Goal: Feedback & Contribution: Submit feedback/report problem

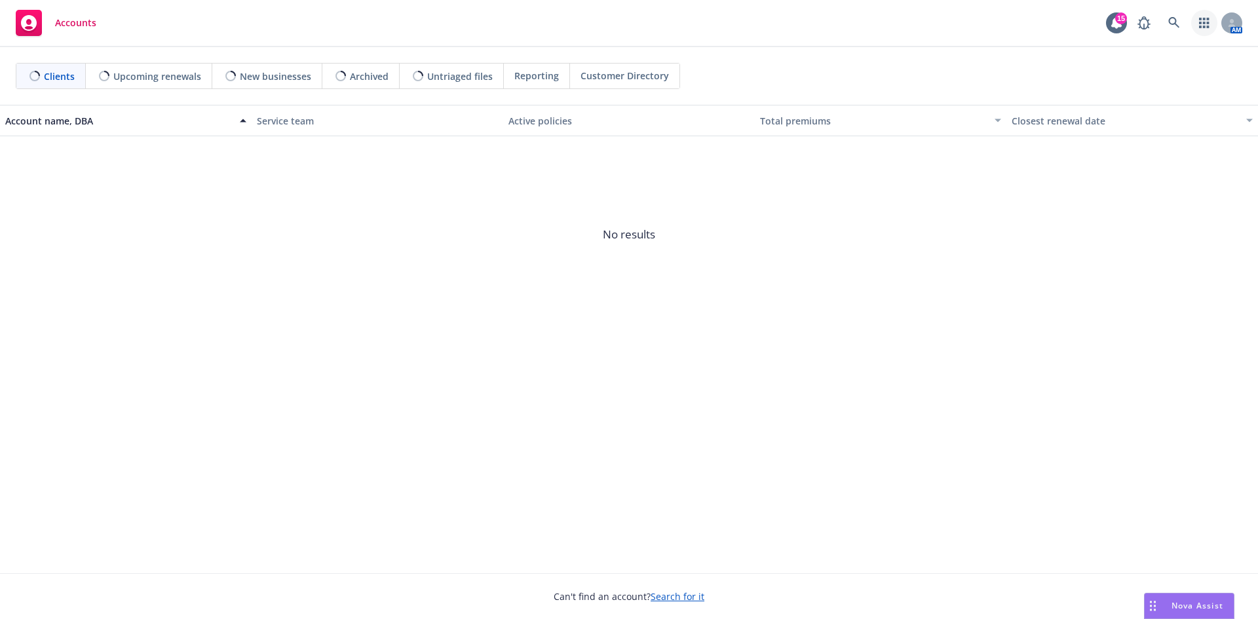
click at [1205, 22] on icon "button" at bounding box center [1204, 23] width 10 height 10
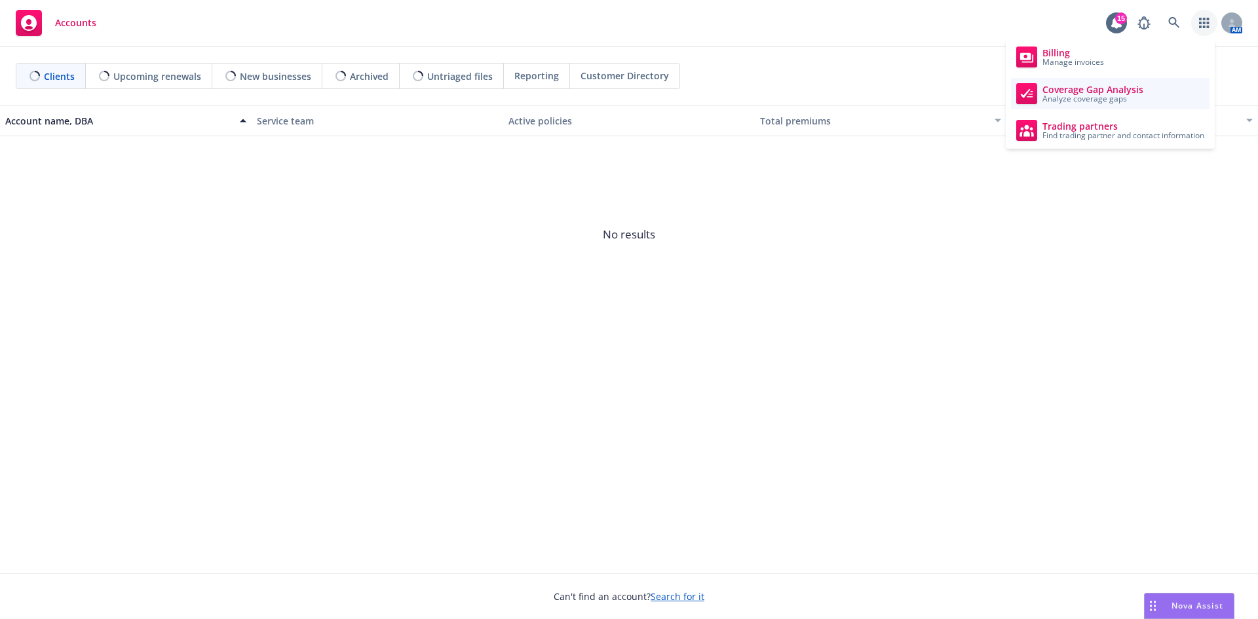
click at [1120, 95] on span "Analyze coverage gaps" at bounding box center [1092, 99] width 101 height 8
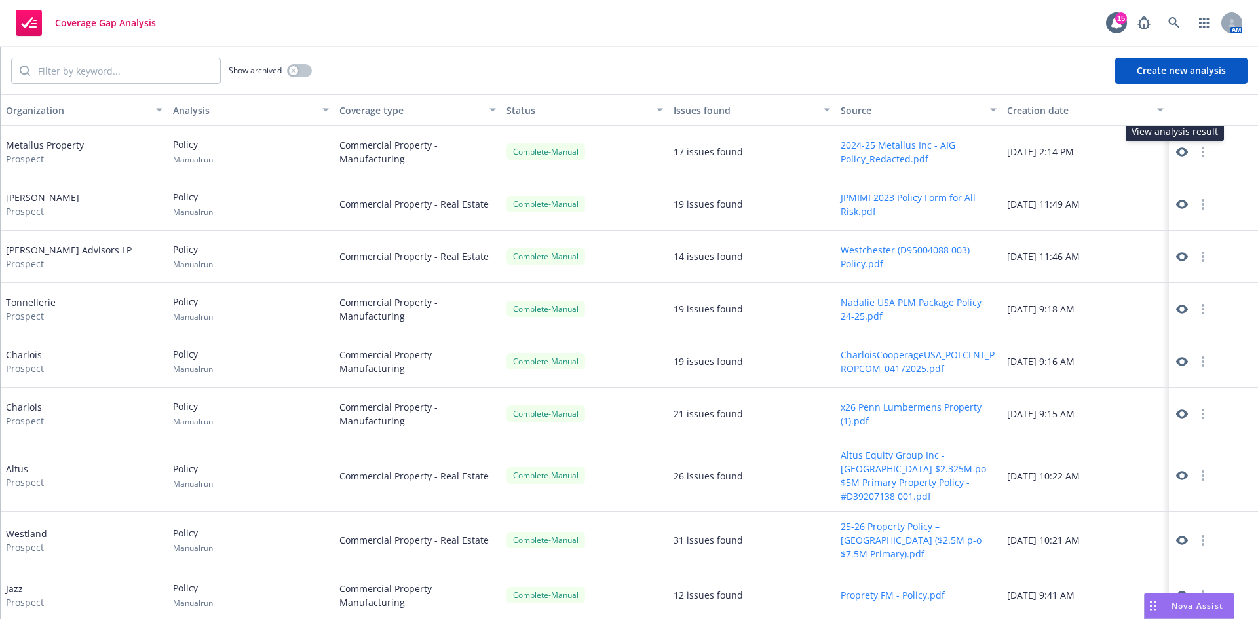
click at [1176, 149] on icon at bounding box center [1182, 151] width 12 height 9
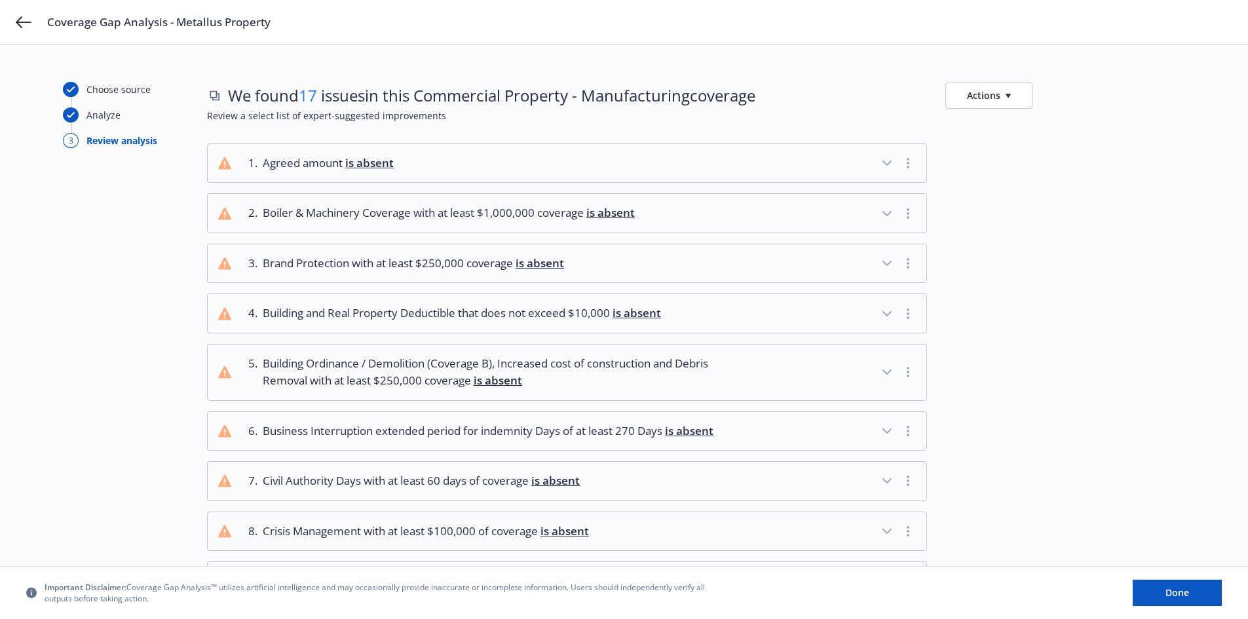
click at [886, 214] on icon "button" at bounding box center [887, 214] width 8 height 4
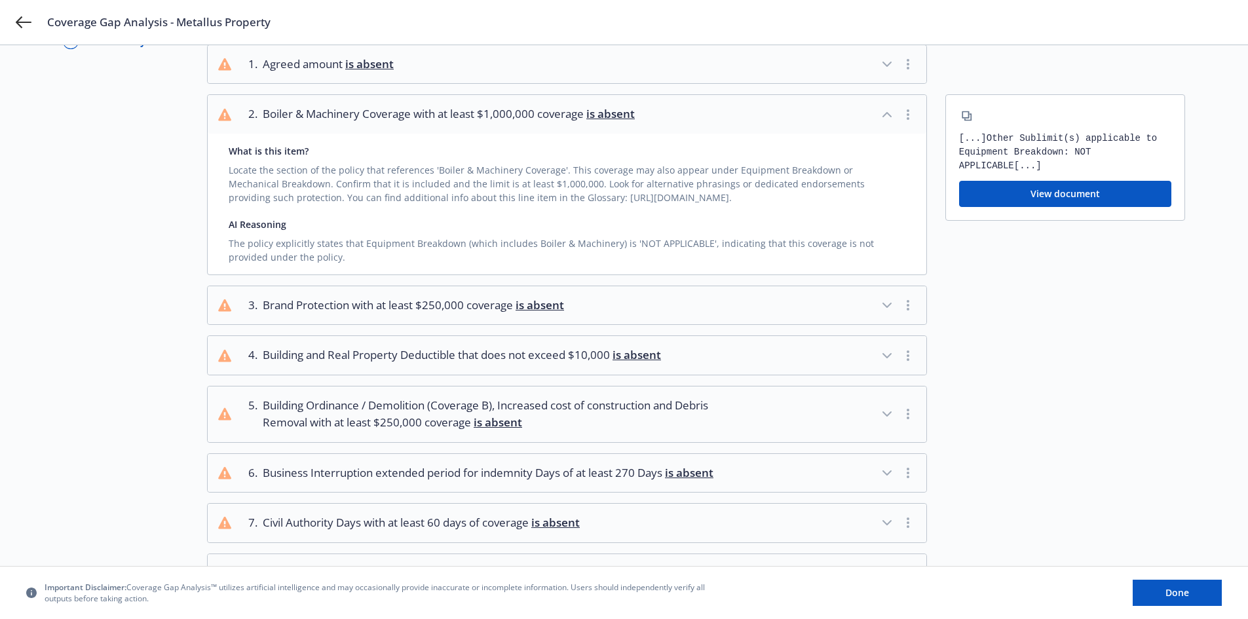
scroll to position [131, 0]
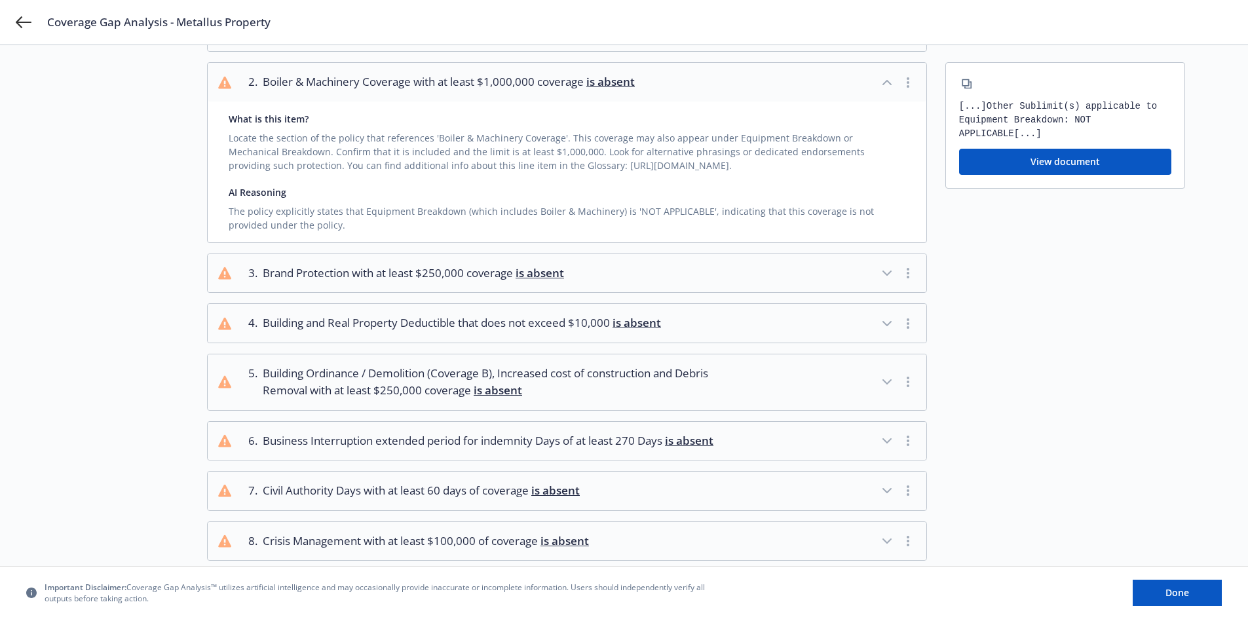
click at [886, 383] on icon "button" at bounding box center [887, 382] width 8 height 4
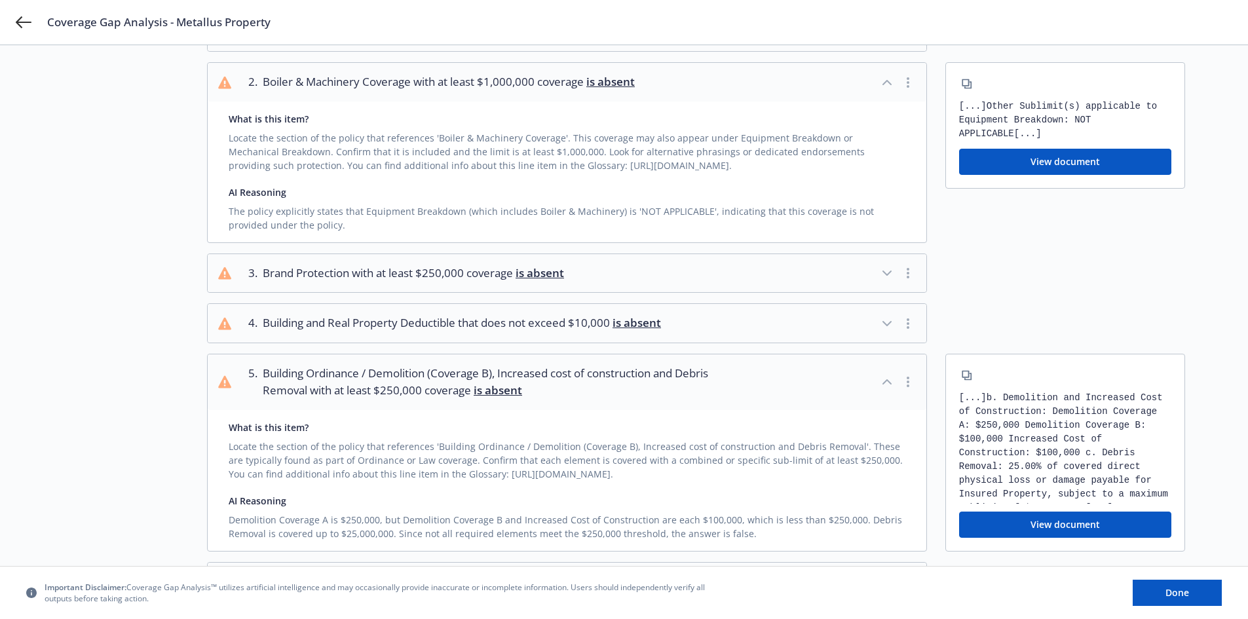
click at [884, 381] on icon "button" at bounding box center [887, 382] width 16 height 16
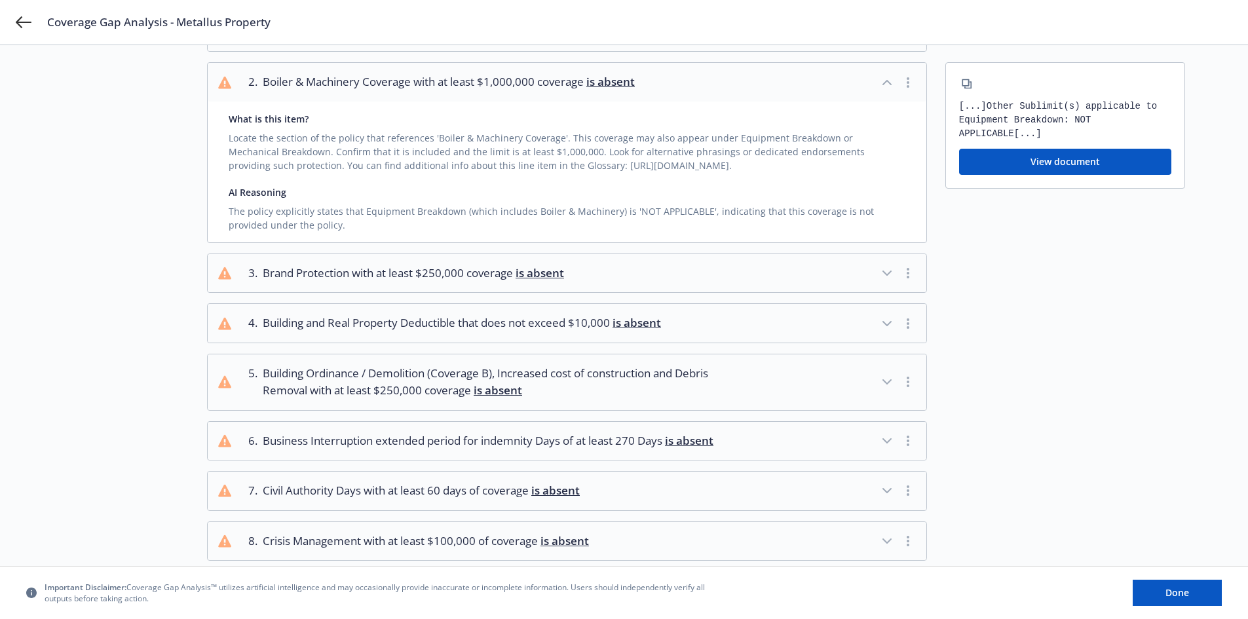
click at [658, 440] on span "Business Interruption extended period for indemnity Days of at least 270 Days i…" at bounding box center [488, 440] width 451 height 17
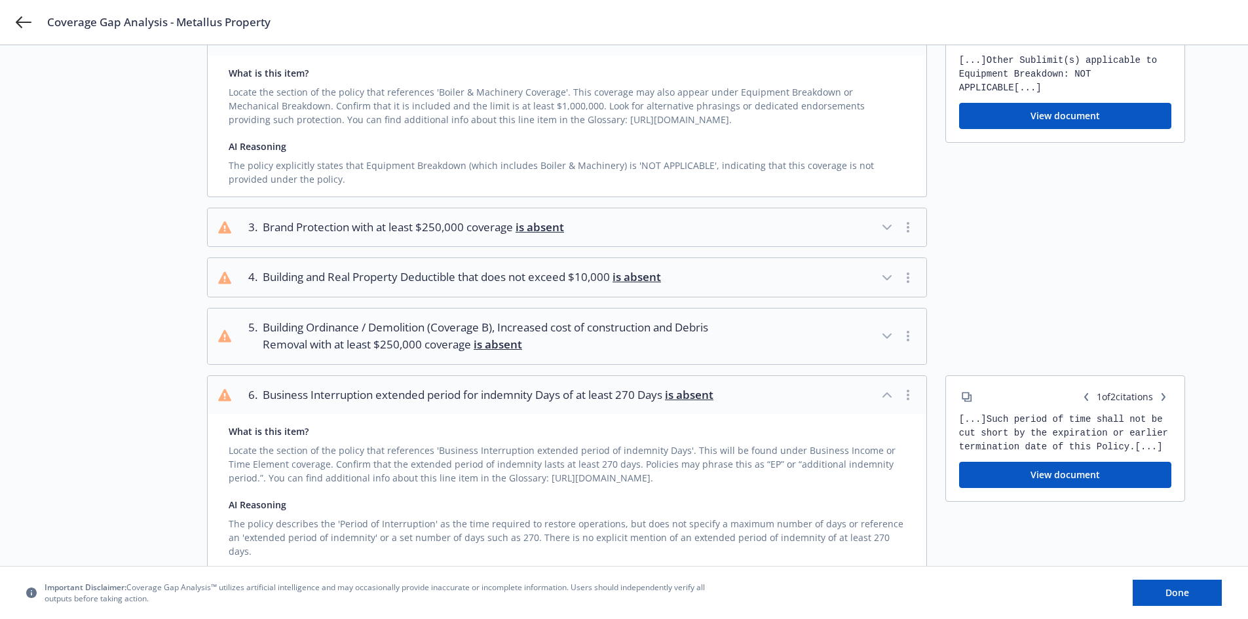
scroll to position [262, 0]
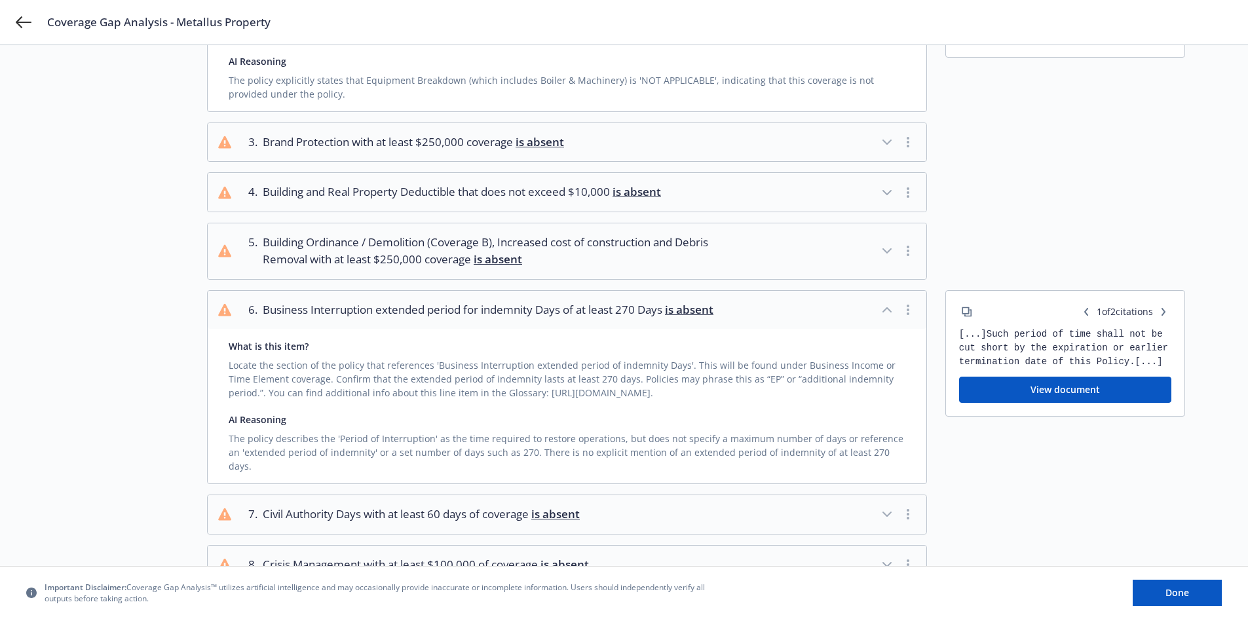
click at [1036, 387] on button "View document" at bounding box center [1065, 390] width 212 height 26
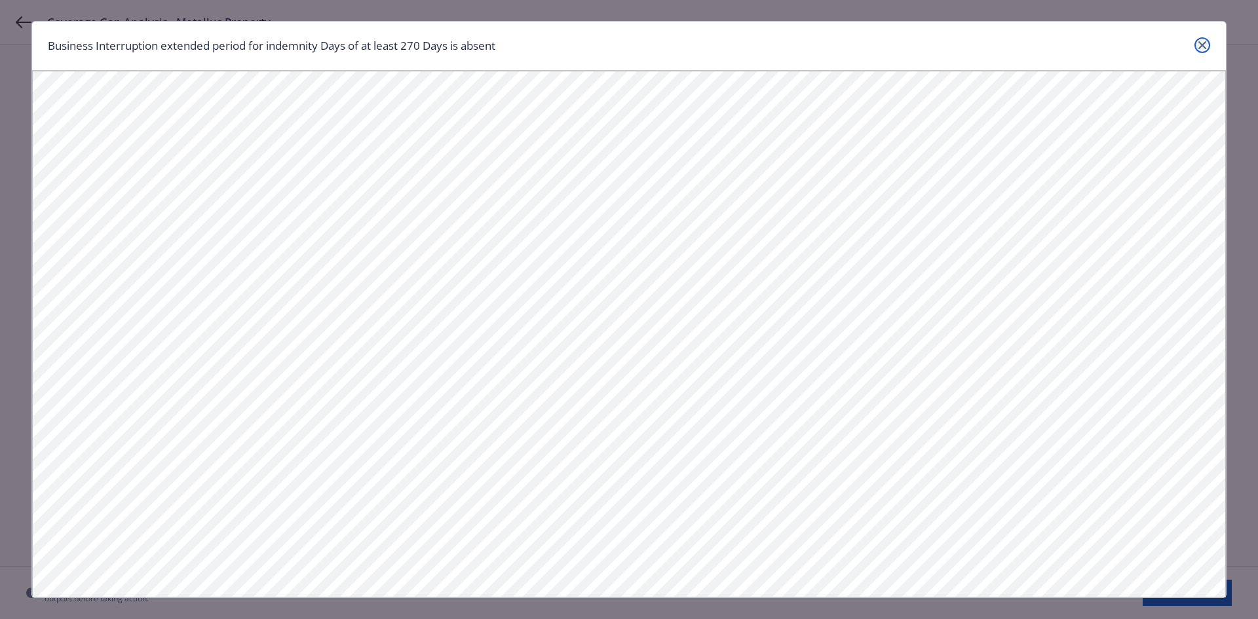
click at [1199, 41] on icon "close" at bounding box center [1202, 45] width 8 height 8
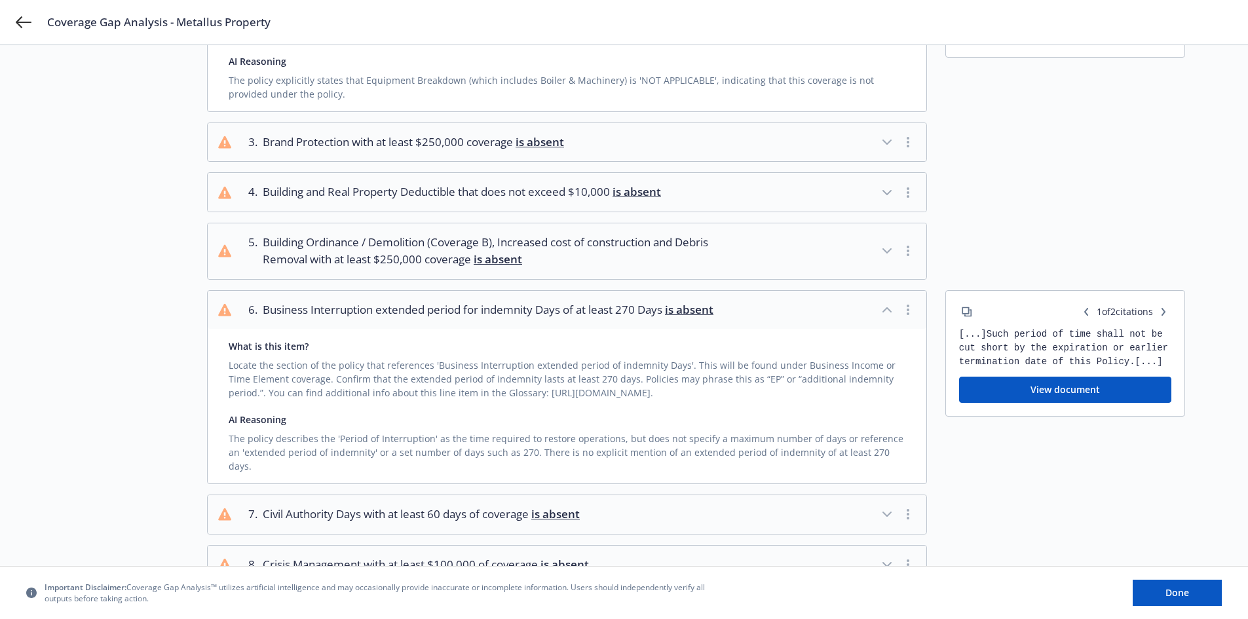
click at [883, 311] on icon "button" at bounding box center [887, 310] width 8 height 4
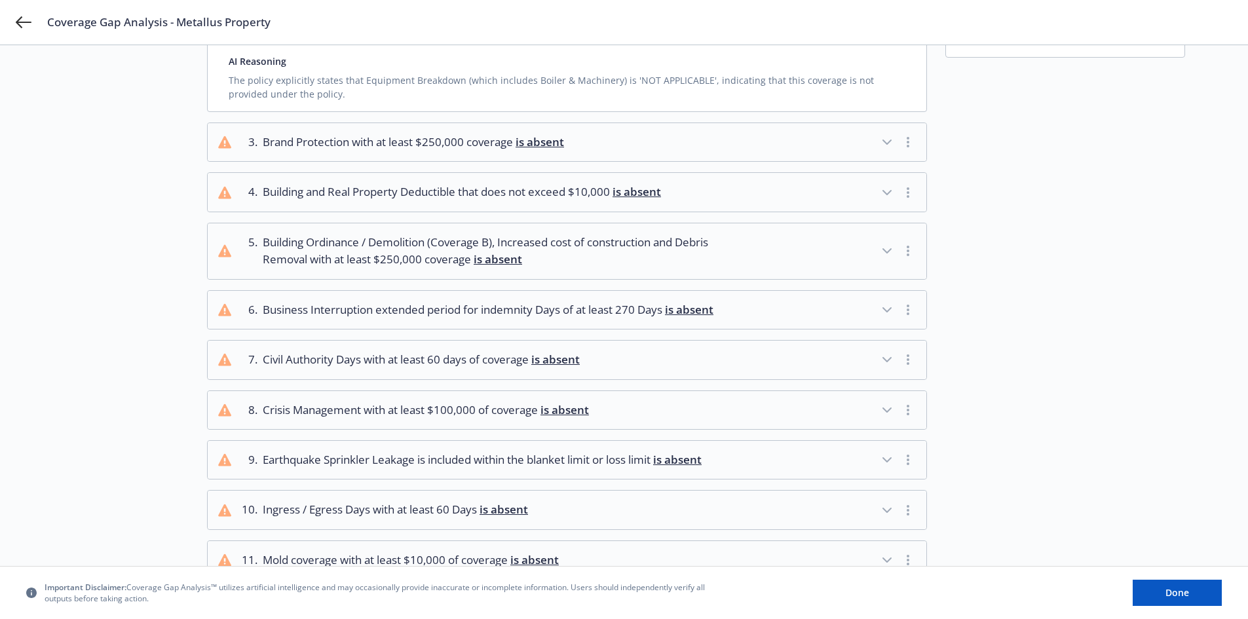
click at [883, 311] on icon "button" at bounding box center [887, 310] width 16 height 16
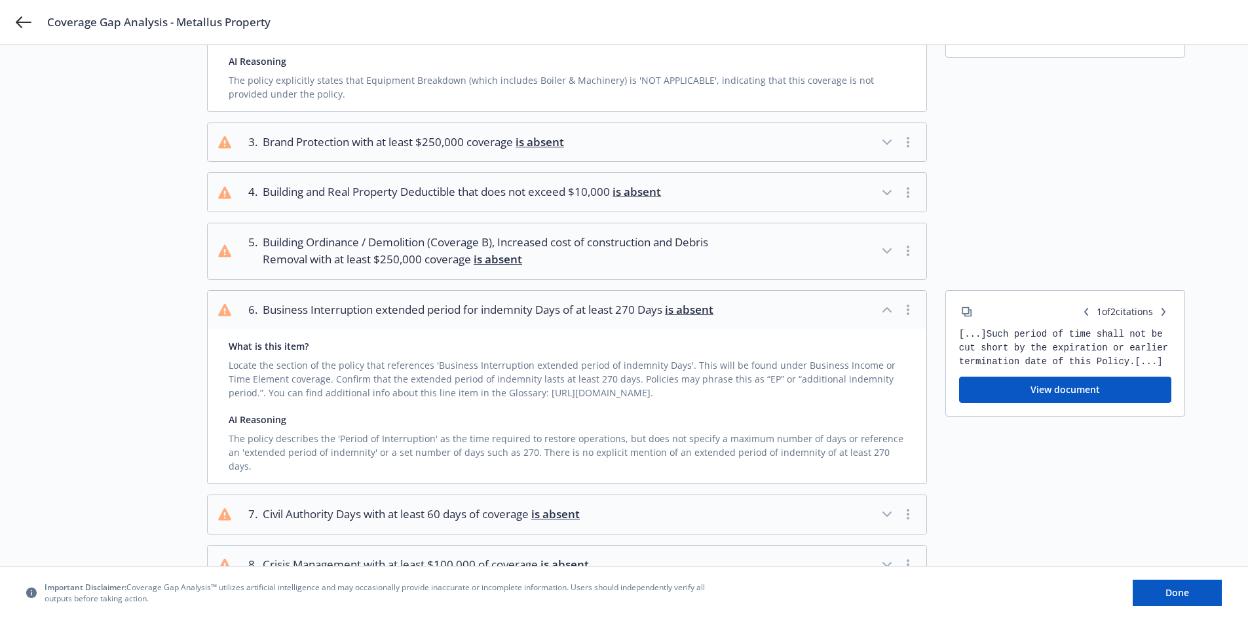
click at [907, 310] on circle "button" at bounding box center [908, 310] width 3 height 3
click at [903, 331] on link "Mark as wrong" at bounding box center [909, 339] width 107 height 26
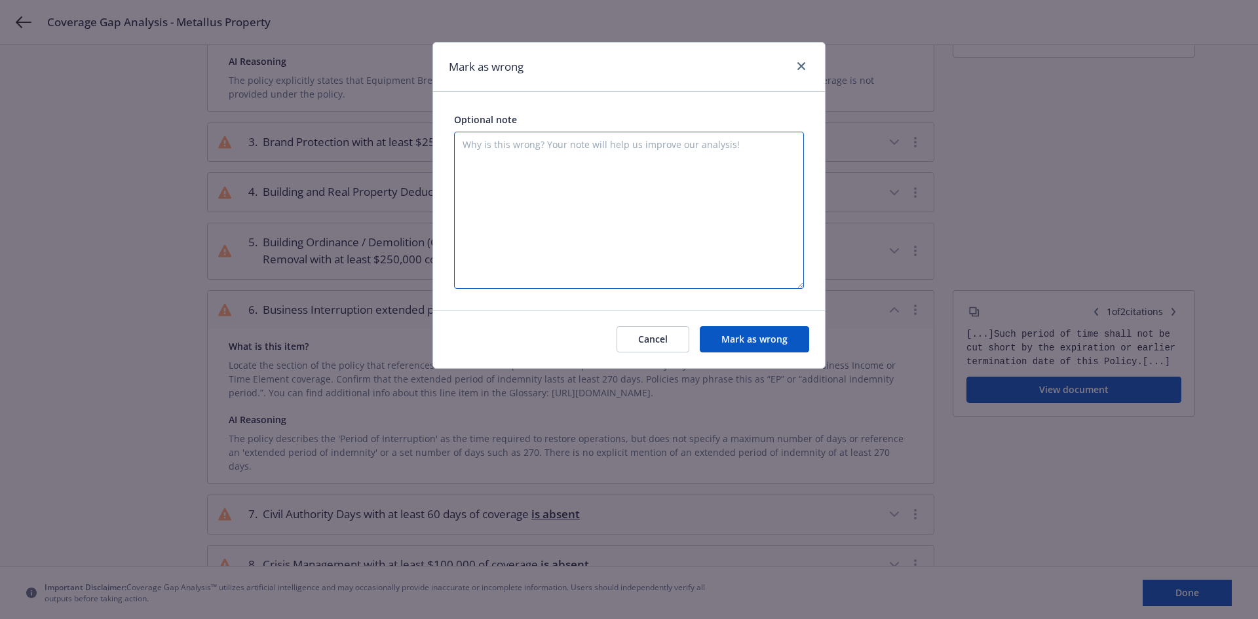
click at [558, 144] on textarea at bounding box center [629, 210] width 350 height 157
type textarea "T"
type textarea "The declarations page indicates 180 days."
click at [762, 339] on button "Mark as wrong" at bounding box center [754, 339] width 109 height 26
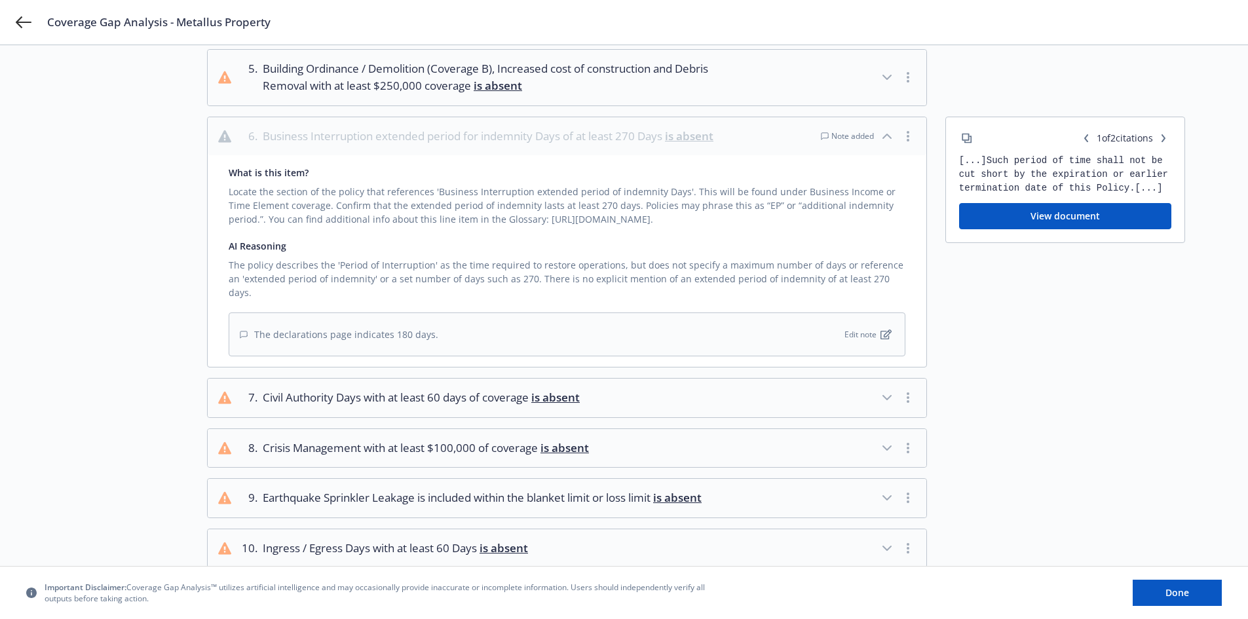
scroll to position [459, 0]
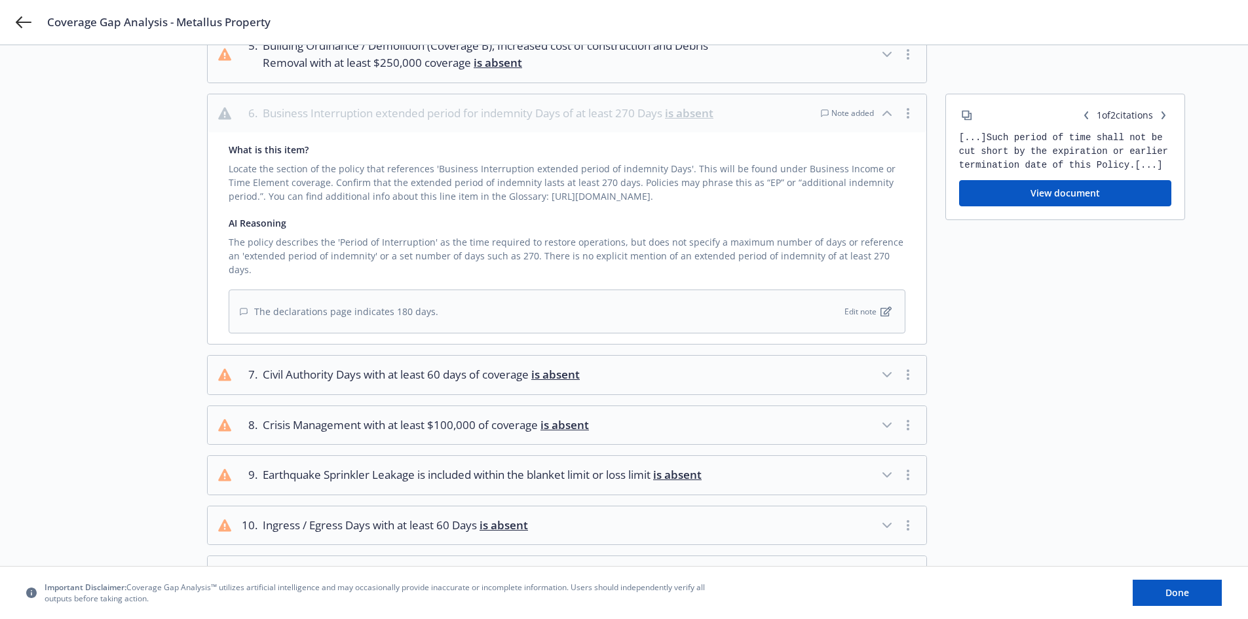
click at [880, 367] on icon "button" at bounding box center [887, 375] width 16 height 16
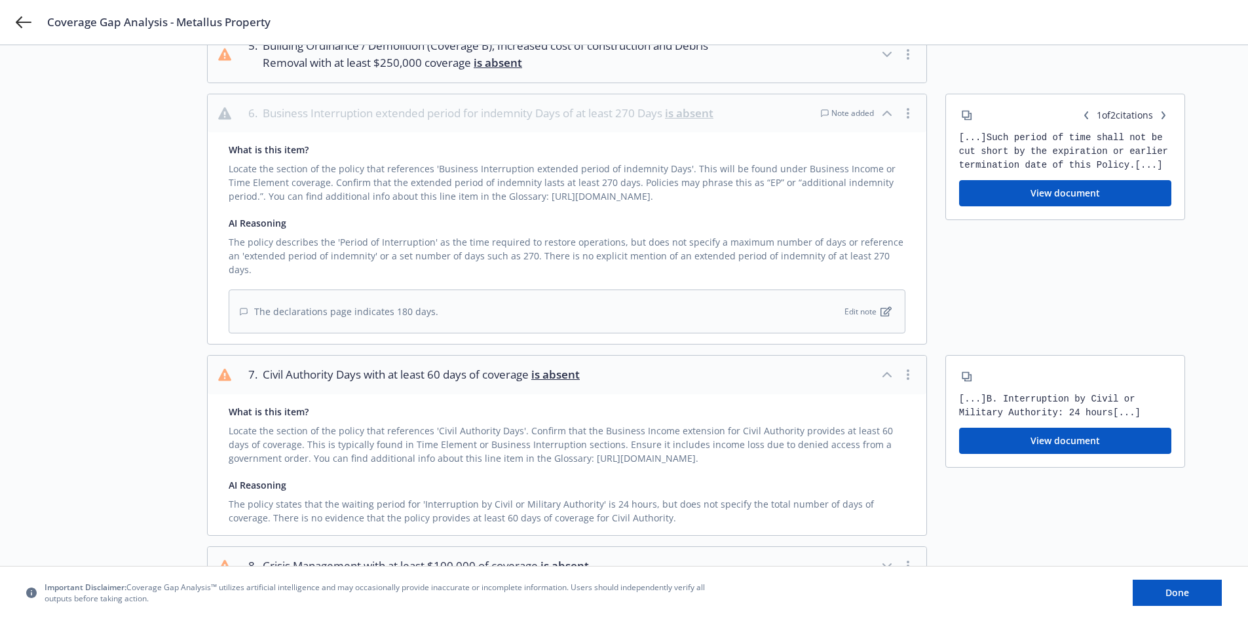
click at [1042, 430] on button "View document" at bounding box center [1065, 441] width 212 height 26
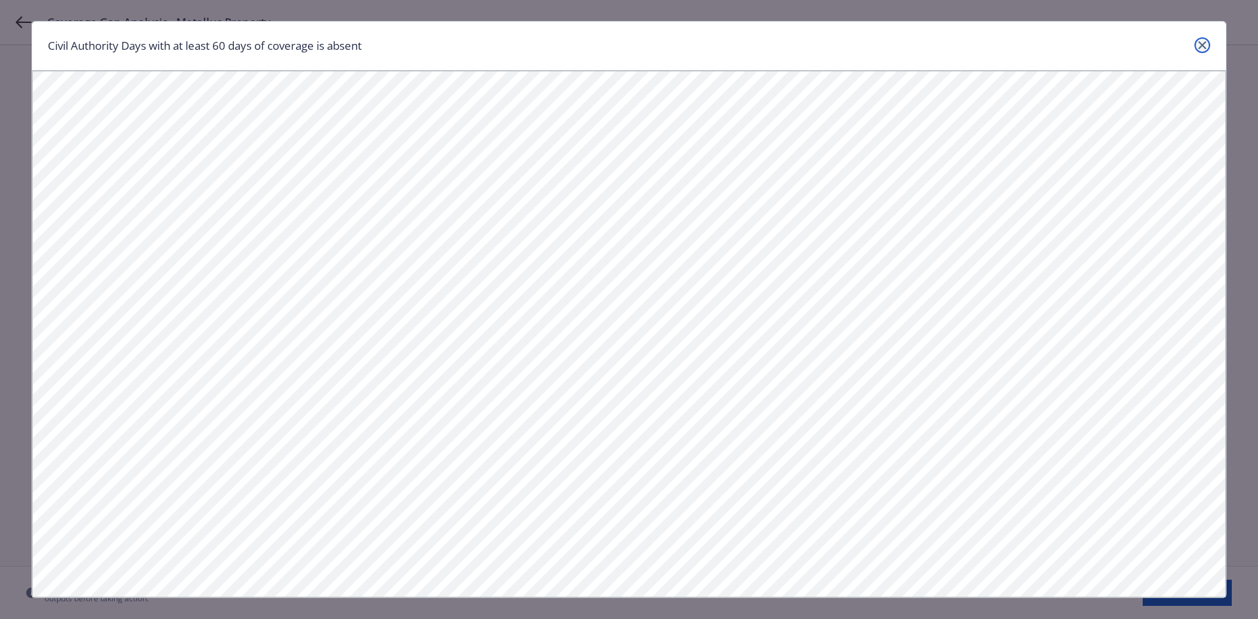
click at [1200, 44] on icon "close" at bounding box center [1202, 45] width 8 height 8
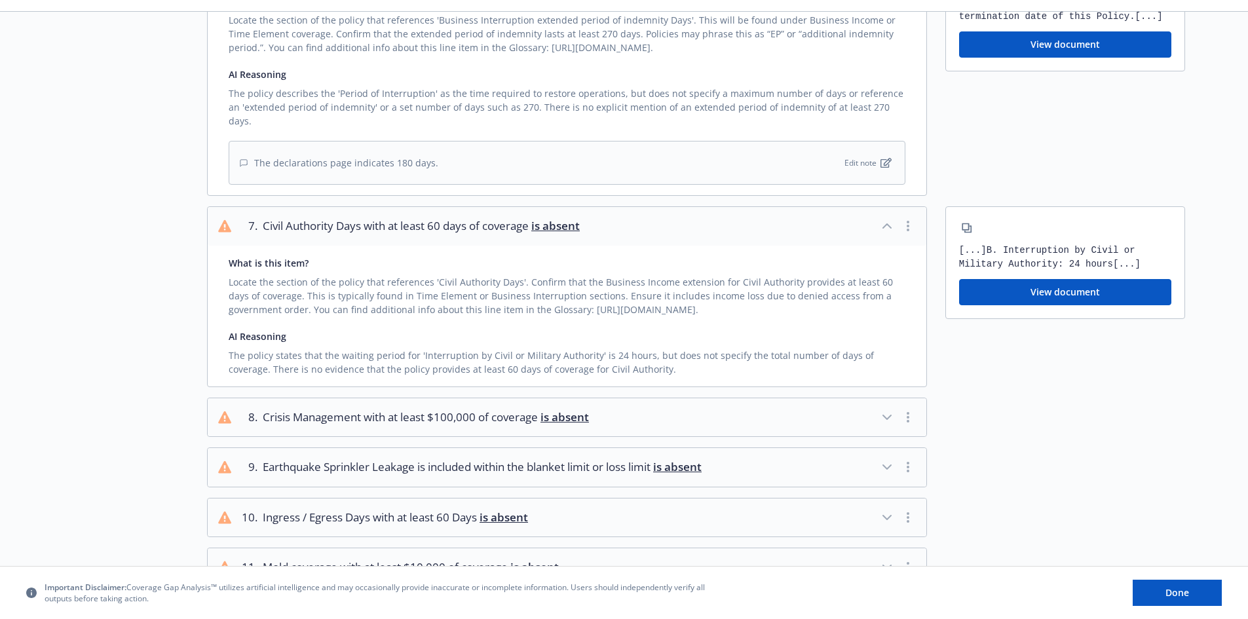
scroll to position [590, 0]
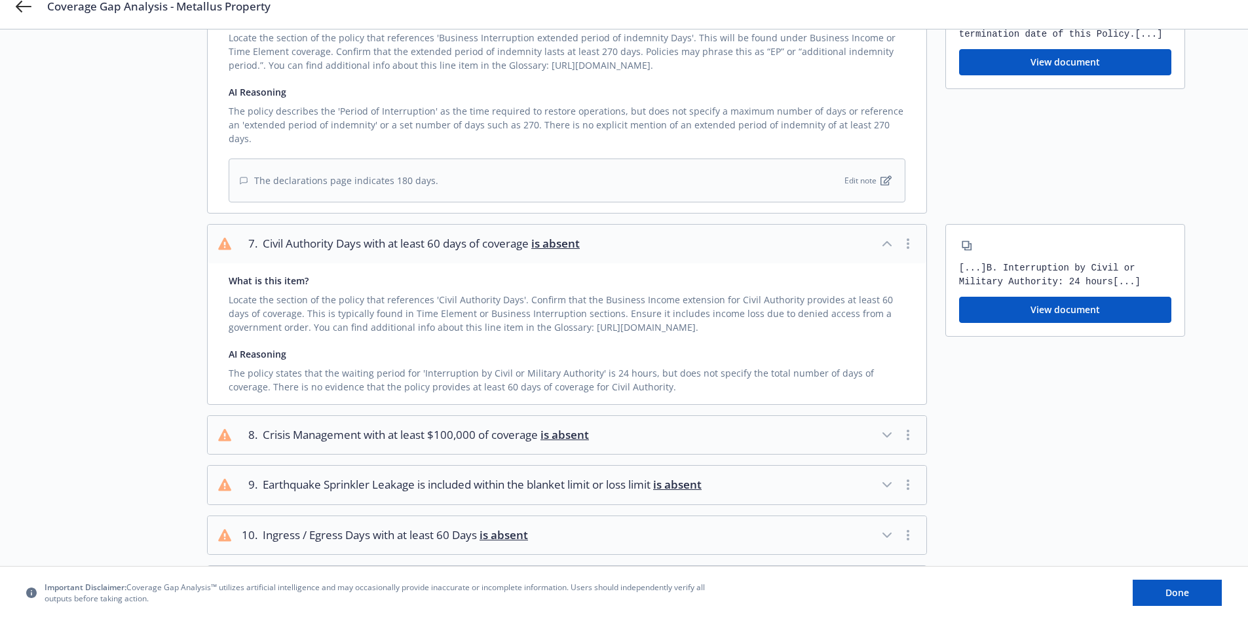
click at [909, 236] on button "button" at bounding box center [908, 244] width 16 height 16
click at [884, 262] on link "Mark as wrong" at bounding box center [909, 259] width 107 height 26
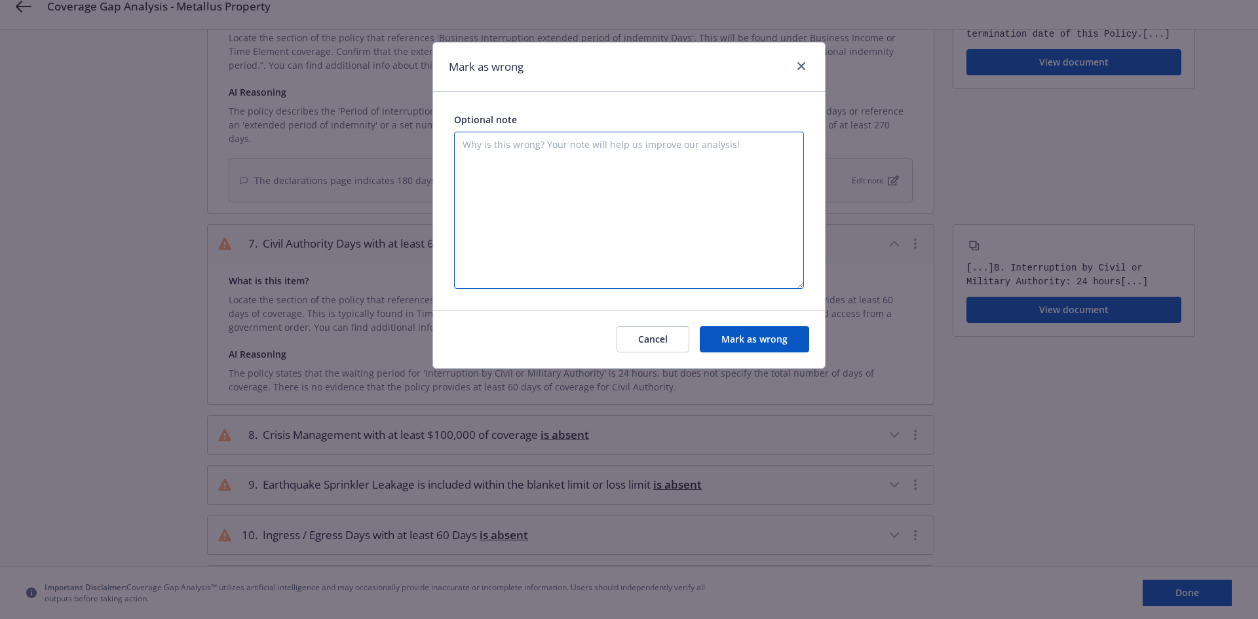
click at [556, 138] on textarea at bounding box center [629, 210] width 350 height 157
type textarea "The Dec page indicates 30 days"
click at [736, 337] on button "Mark as wrong" at bounding box center [754, 339] width 109 height 26
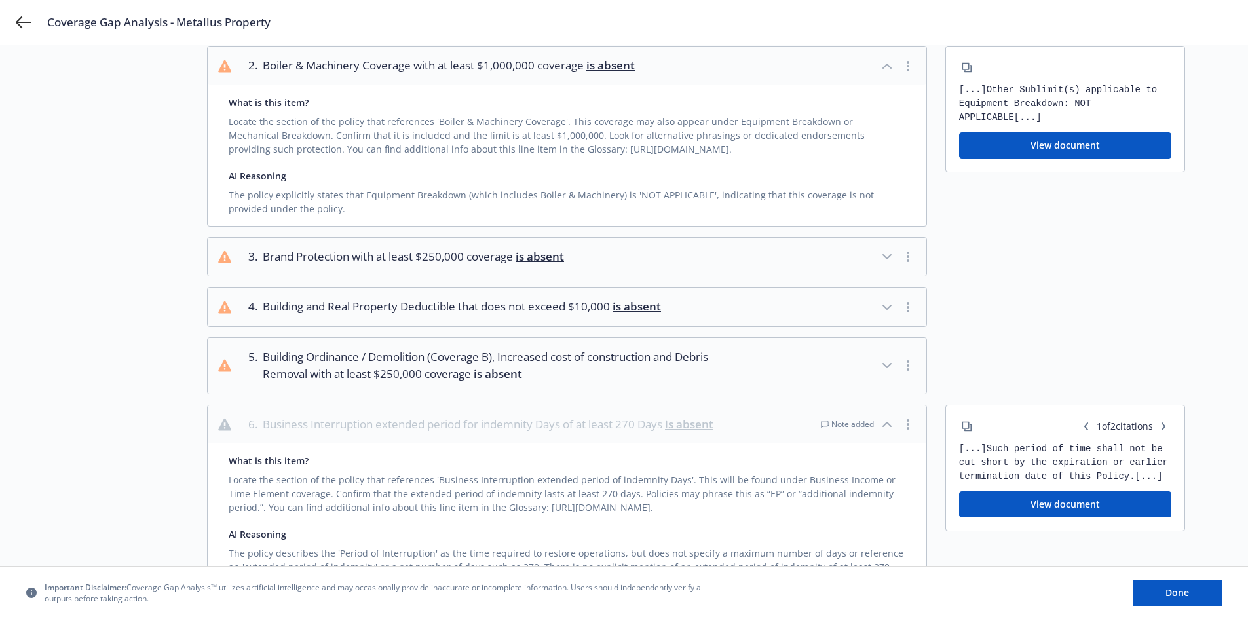
scroll to position [66, 0]
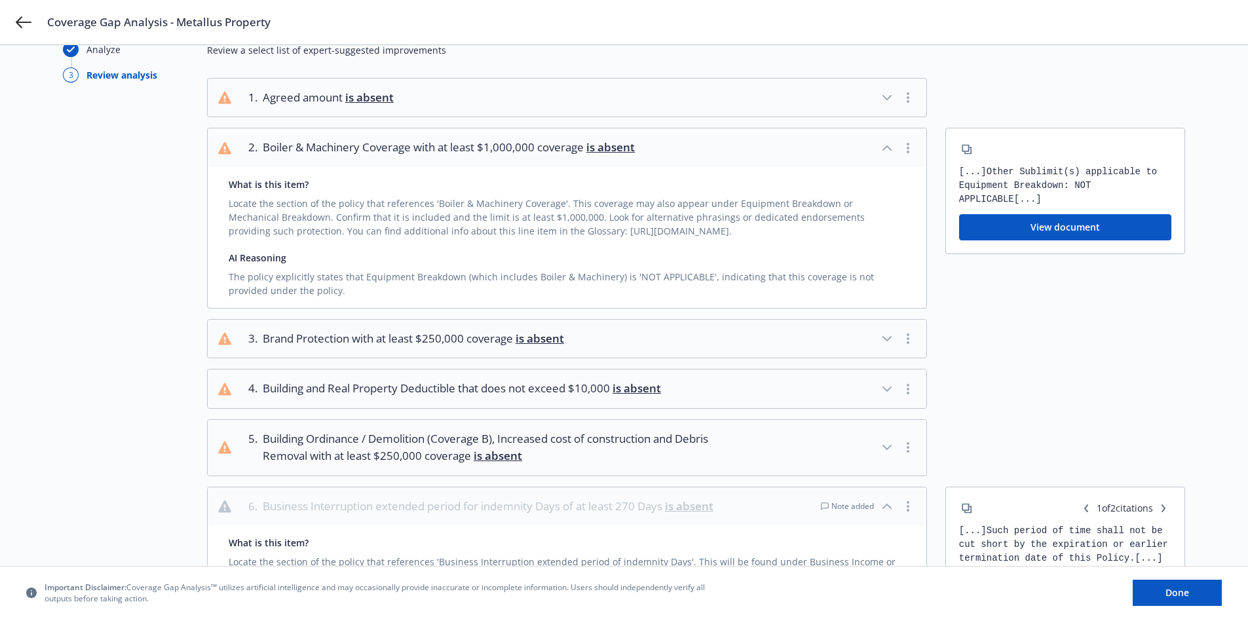
click at [907, 149] on circle "button" at bounding box center [908, 148] width 3 height 3
click at [901, 172] on link "Mark as wrong" at bounding box center [909, 177] width 107 height 26
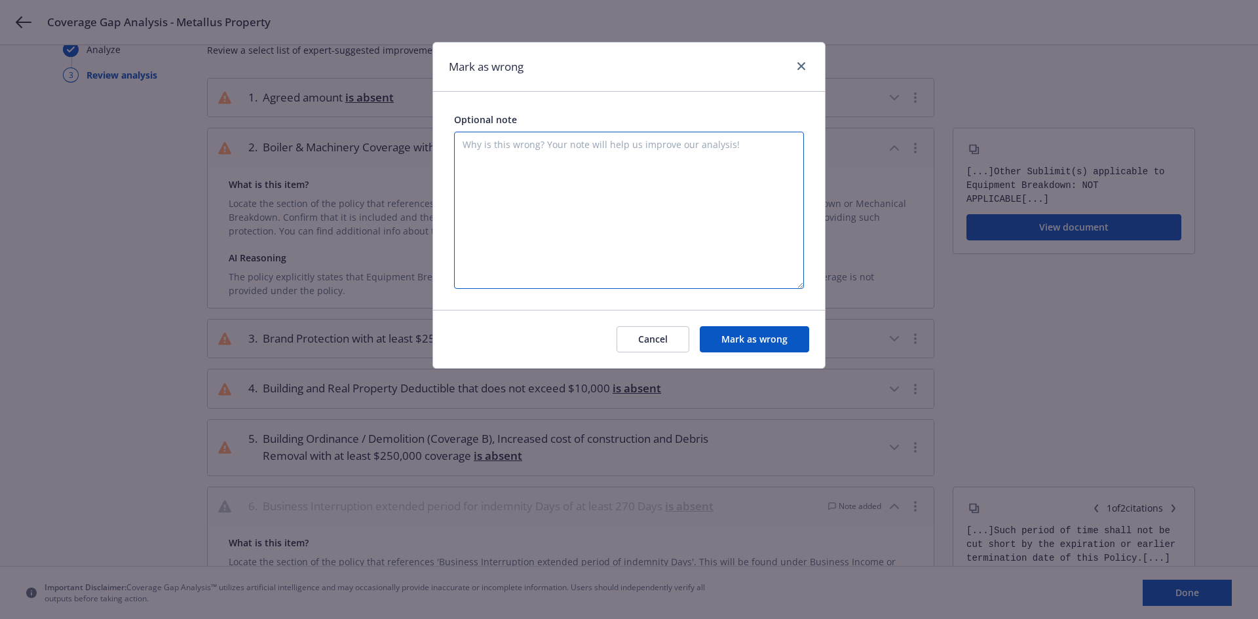
click at [571, 146] on textarea at bounding box center [629, 210] width 350 height 157
type textarea "B"
click at [496, 145] on textarea "Breakdonw is covered. Whats exxcluded is sublimits under Brieakdwon which is go…" at bounding box center [629, 210] width 350 height 157
type textarea "Breakdown is covered. What's excluded is sublimates under Breakdown which is go…"
click at [745, 338] on button "Mark as wrong" at bounding box center [754, 339] width 109 height 26
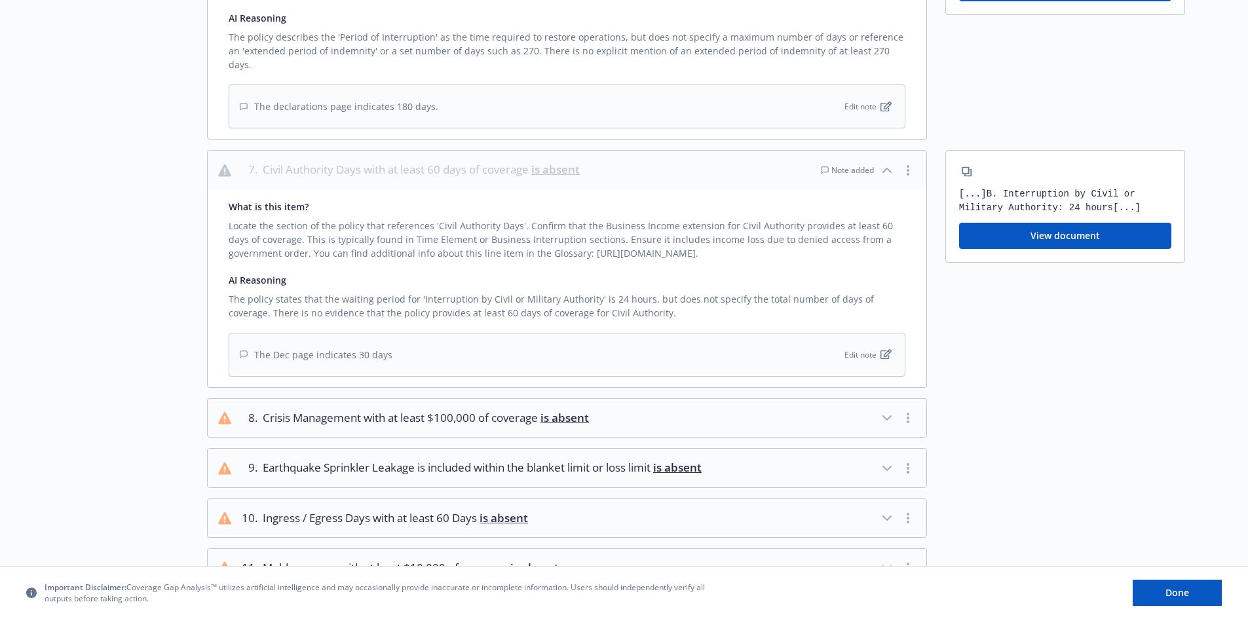
scroll to position [786, 0]
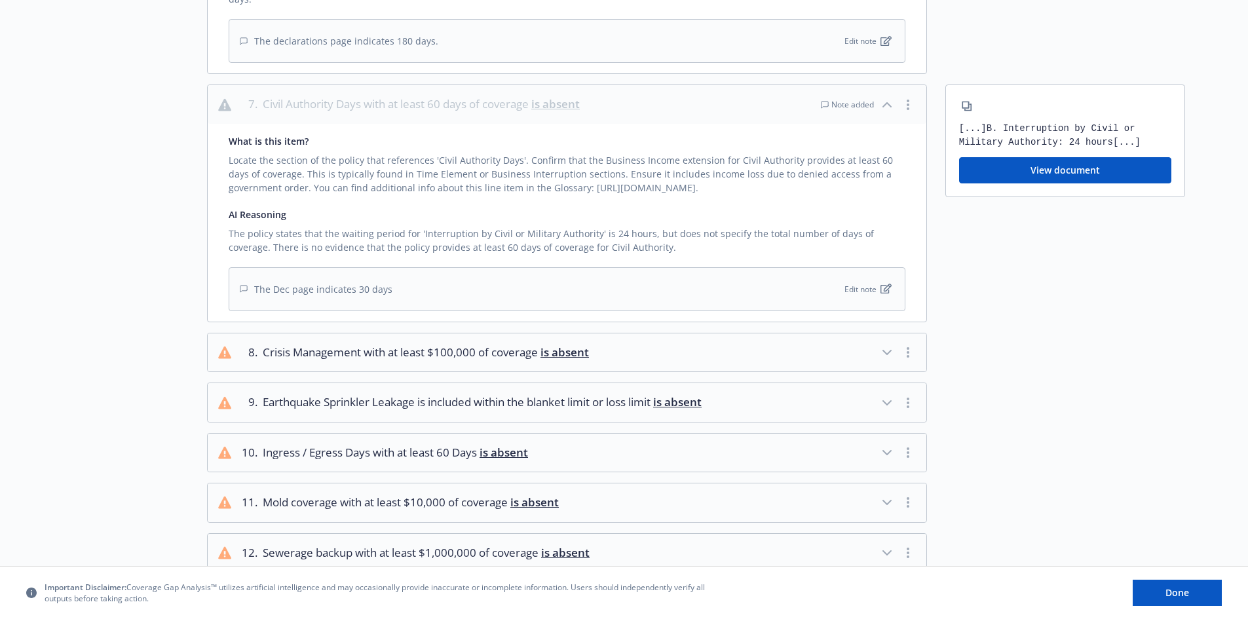
click at [888, 445] on icon "button" at bounding box center [887, 453] width 16 height 16
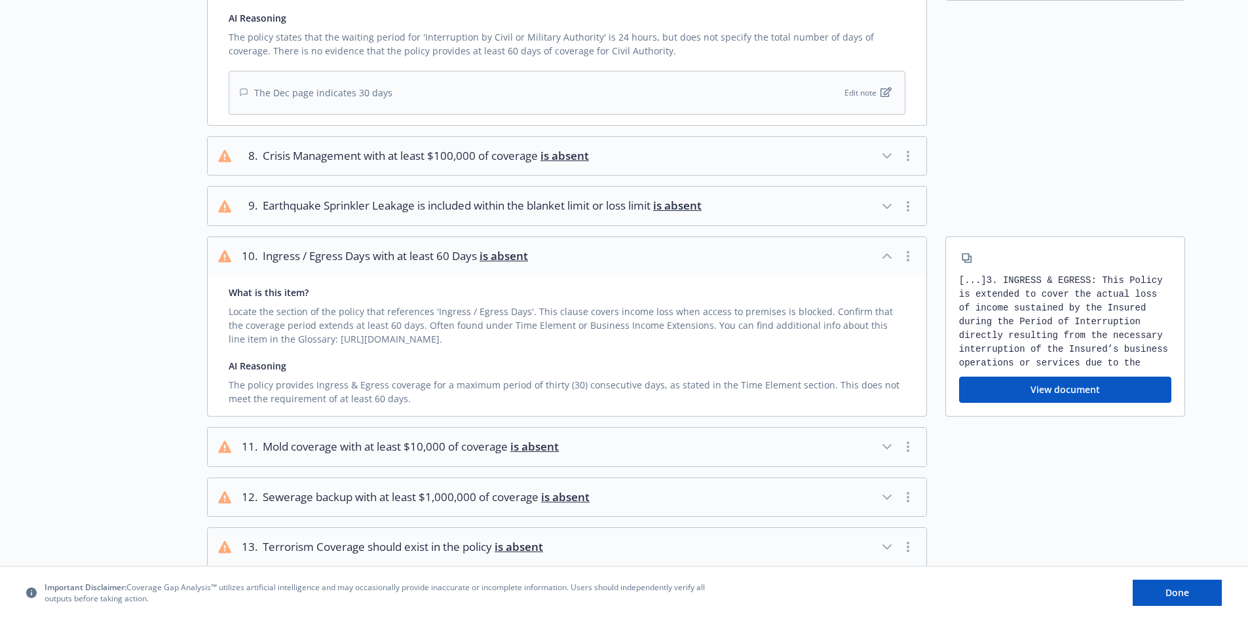
scroll to position [1048, 0]
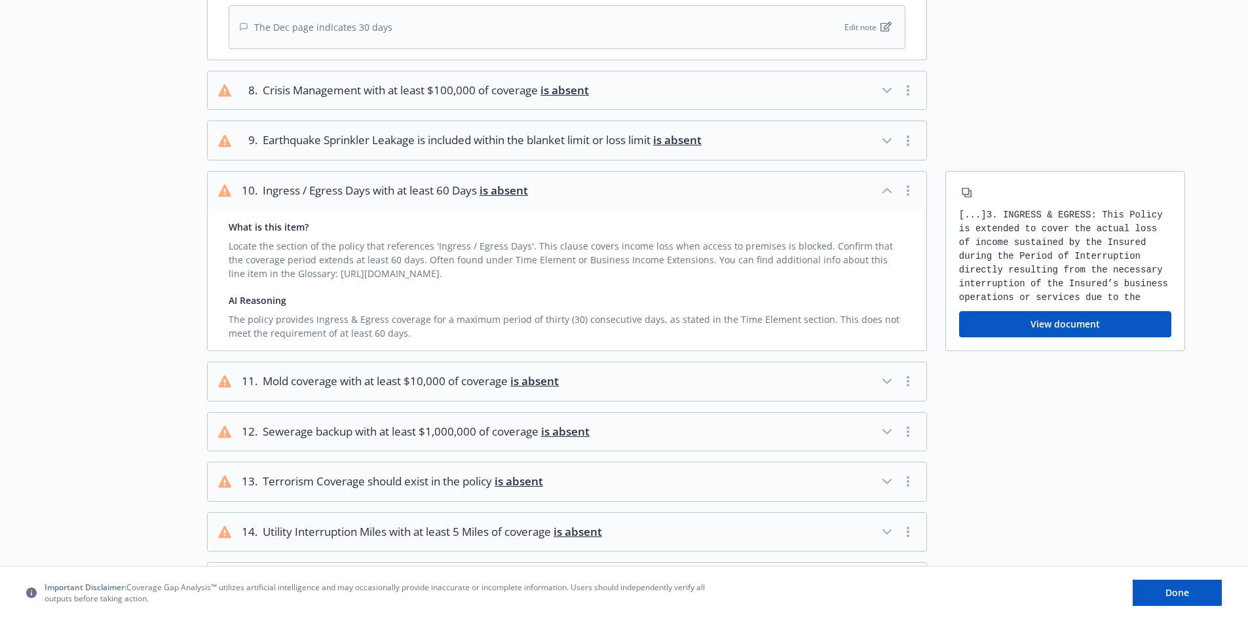
click at [884, 379] on icon "button" at bounding box center [887, 381] width 8 height 4
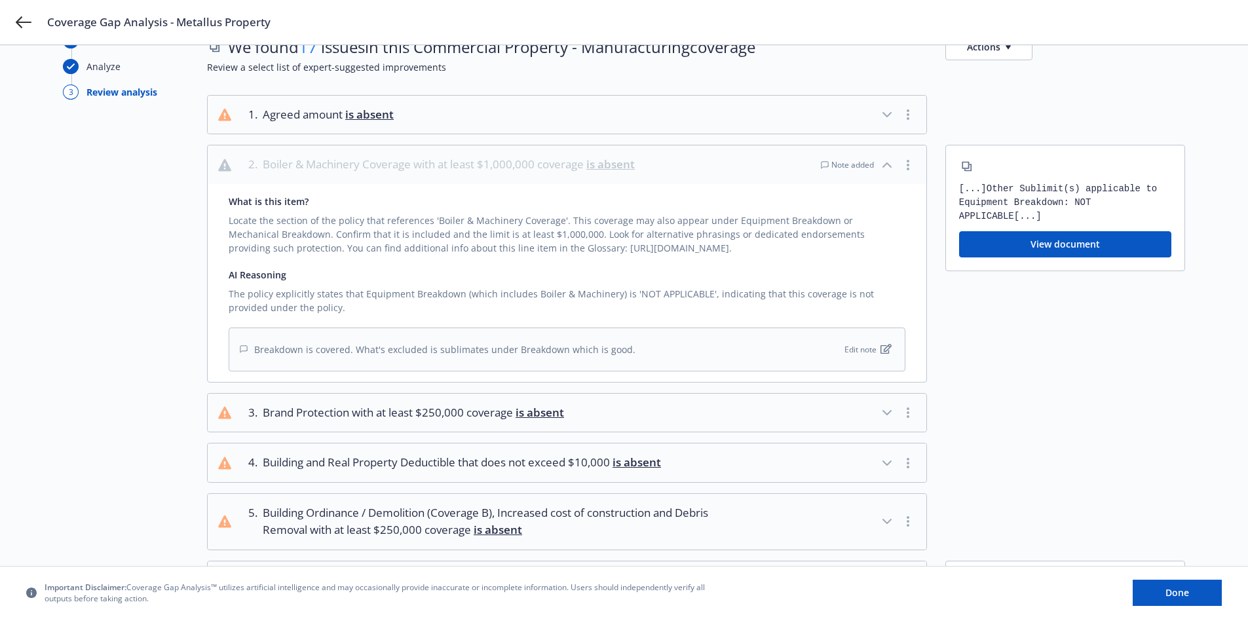
scroll to position [0, 0]
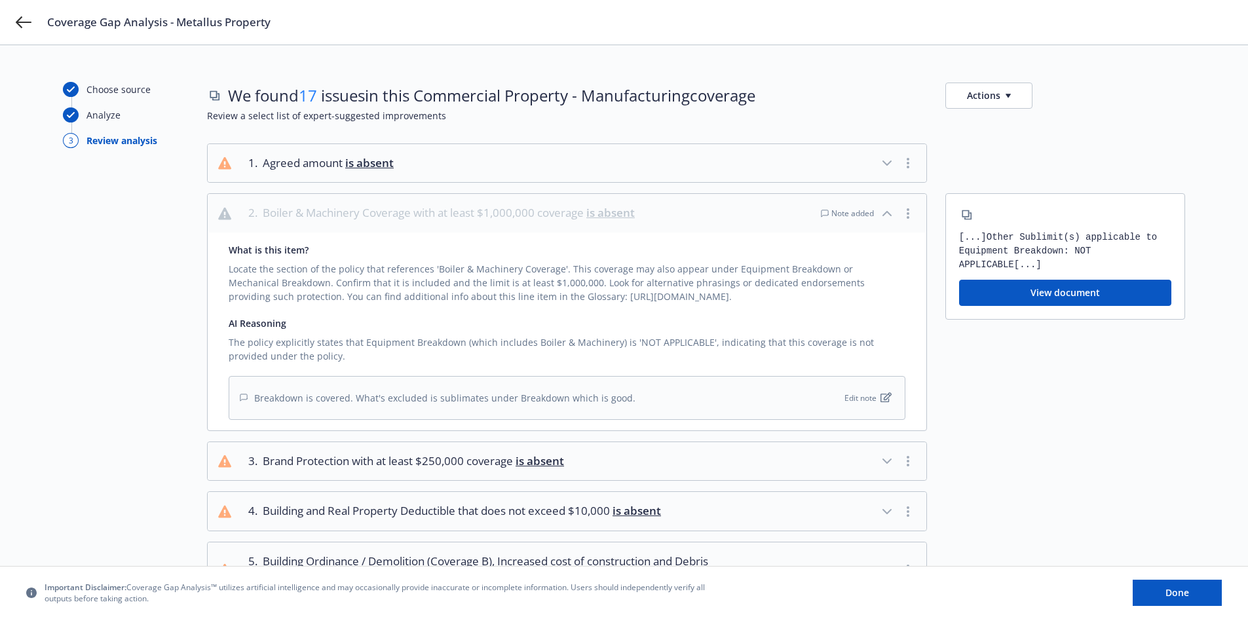
click at [882, 161] on icon "button" at bounding box center [887, 163] width 16 height 16
